Goal: Information Seeking & Learning: Understand process/instructions

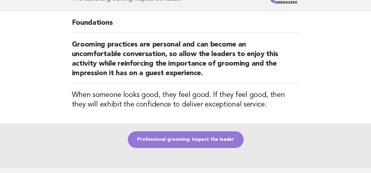
scroll to position [78, 0]
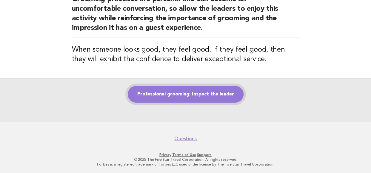
click at [185, 92] on link "Professional grooming: Inspect the leader" at bounding box center [186, 94] width 116 height 17
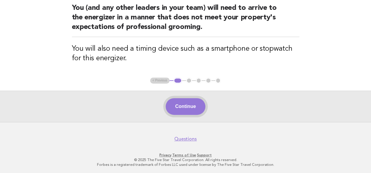
click at [188, 104] on button "Continue" at bounding box center [186, 106] width 40 height 17
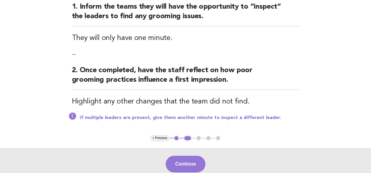
scroll to position [90, 0]
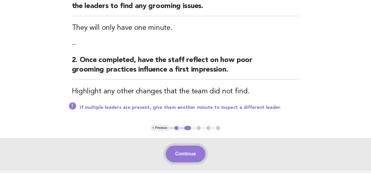
click at [186, 154] on button "Continue" at bounding box center [186, 154] width 40 height 17
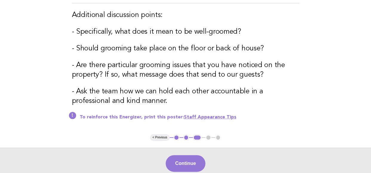
scroll to position [119, 0]
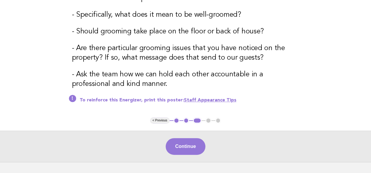
click at [207, 99] on link "Staff Appearance Tips" at bounding box center [210, 100] width 53 height 5
click at [189, 143] on button "Continue" at bounding box center [186, 146] width 40 height 17
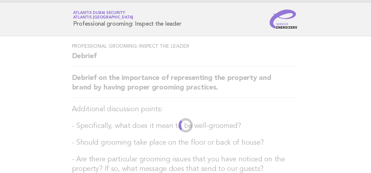
scroll to position [0, 0]
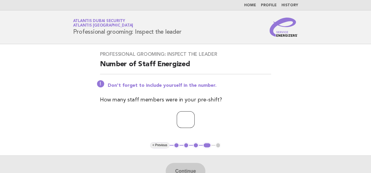
click at [181, 120] on input "number" at bounding box center [186, 119] width 18 height 17
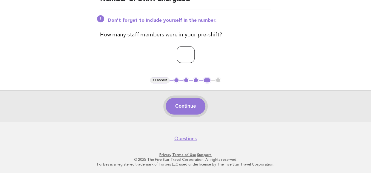
type input "*"
click at [188, 106] on button "Continue" at bounding box center [186, 106] width 40 height 17
